Goal: Task Accomplishment & Management: Manage account settings

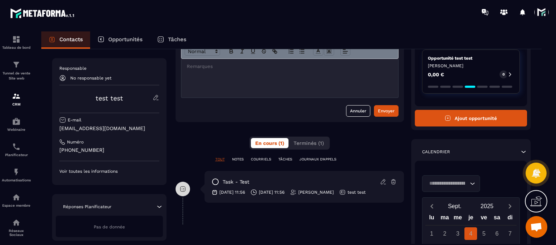
scroll to position [72, 0]
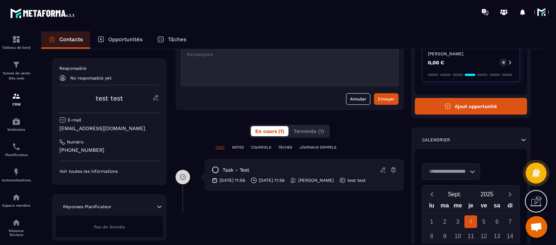
click at [466, 108] on button "Ajout opportunité" at bounding box center [471, 106] width 113 height 17
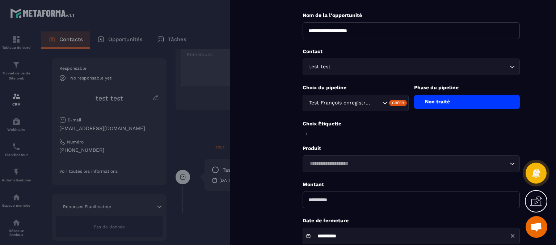
scroll to position [0, 0]
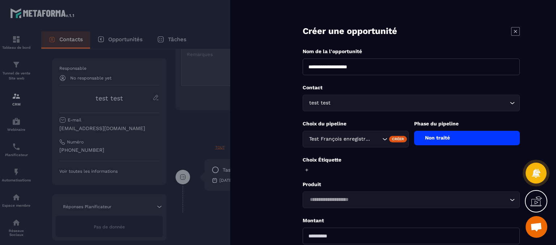
click at [514, 34] on icon at bounding box center [515, 31] width 9 height 9
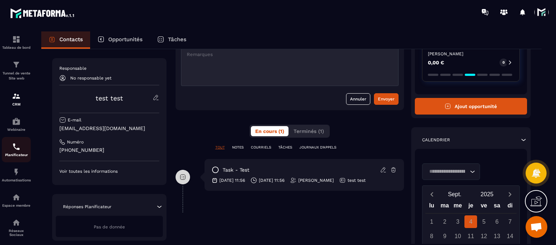
scroll to position [63, 0]
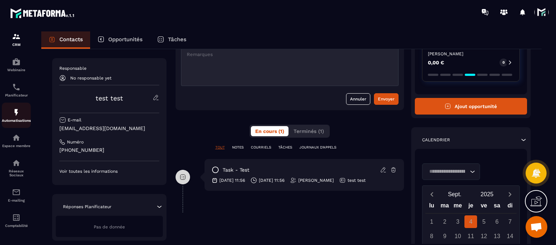
click at [13, 123] on link "Automatisations" at bounding box center [16, 115] width 29 height 25
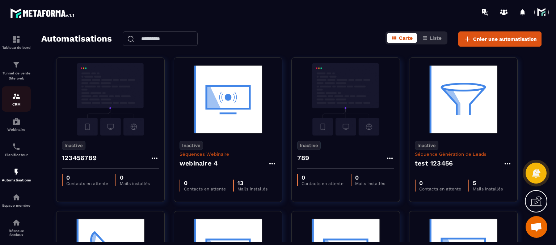
click at [9, 102] on div "CRM" at bounding box center [16, 99] width 29 height 14
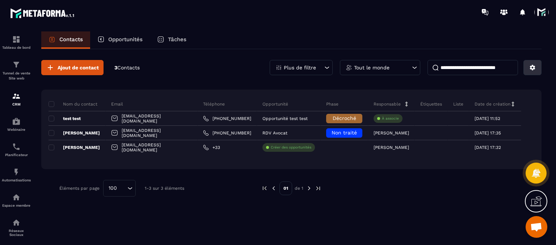
click at [533, 67] on icon at bounding box center [532, 67] width 5 height 5
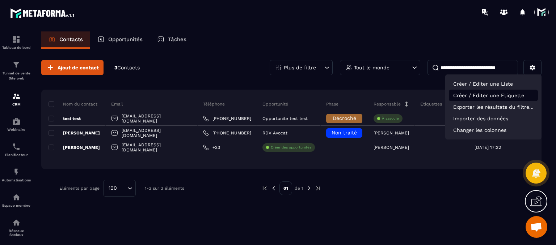
click at [472, 97] on p "Créer / Editer une Etiquette" at bounding box center [493, 96] width 89 height 12
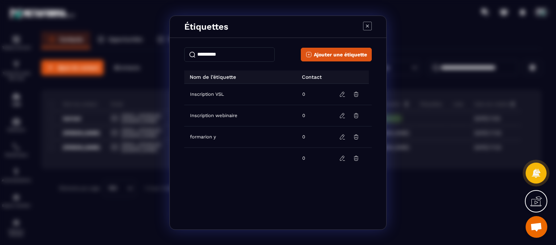
click at [364, 29] on icon "Modal window" at bounding box center [367, 26] width 9 height 9
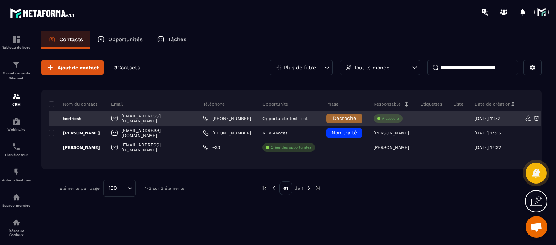
click at [70, 121] on p "test test" at bounding box center [64, 119] width 32 height 6
